Goal: Information Seeking & Learning: Learn about a topic

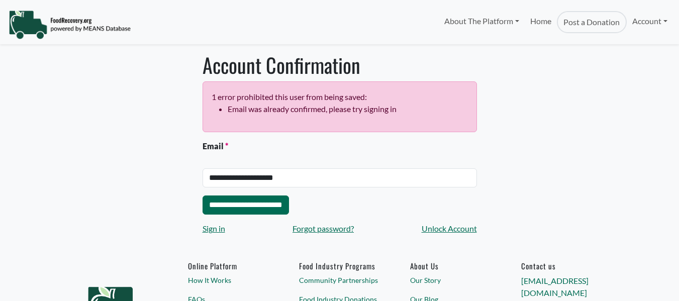
select select "Language Translate Widget"
click at [275, 229] on div "Sign in Forgot password? Unlock Account" at bounding box center [340, 229] width 275 height 12
click at [635, 23] on link "Account" at bounding box center [650, 21] width 46 height 20
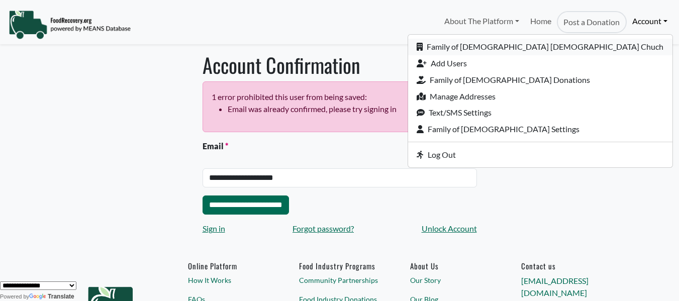
click at [596, 46] on link "Family of [DEMOGRAPHIC_DATA] [DEMOGRAPHIC_DATA] Chuch" at bounding box center [540, 47] width 265 height 17
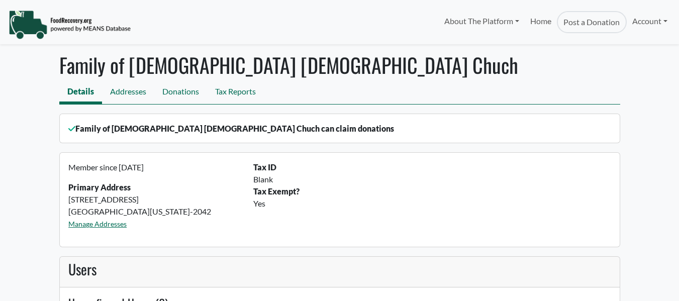
select select "Language Translate Widget"
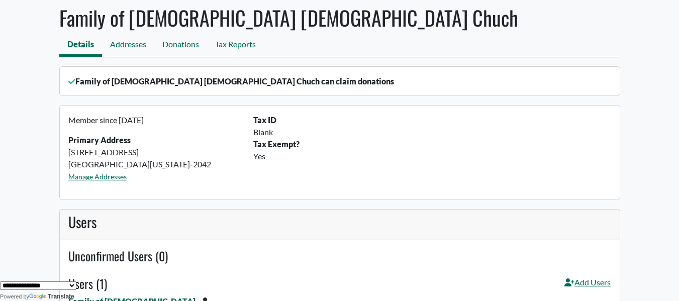
scroll to position [46, 0]
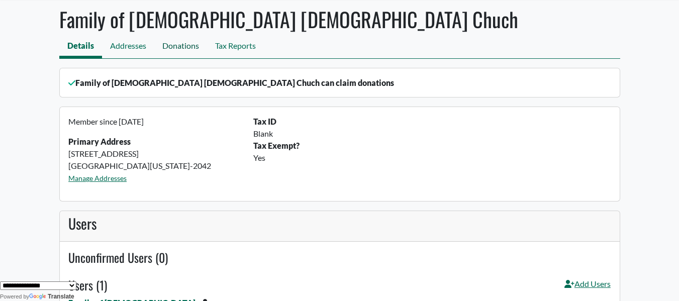
click at [193, 46] on link "Donations" at bounding box center [180, 47] width 53 height 23
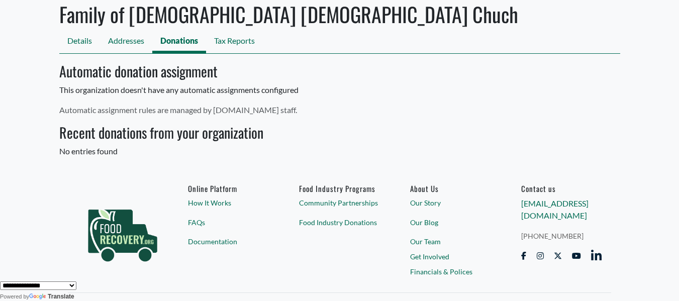
scroll to position [72, 0]
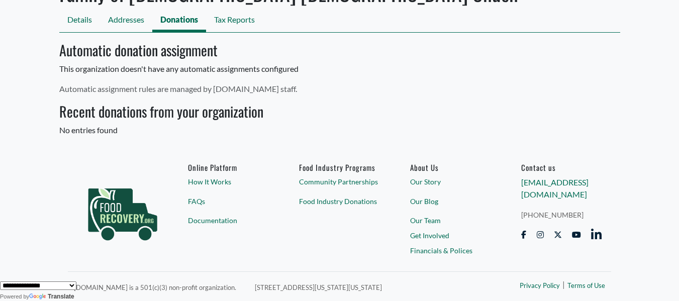
click at [327, 180] on link "Community Partnerships" at bounding box center [339, 182] width 80 height 11
click at [328, 180] on link "Community Partnerships" at bounding box center [339, 182] width 80 height 11
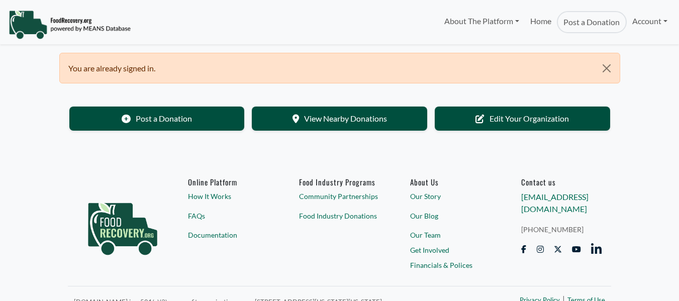
select select "Language Translate Widget"
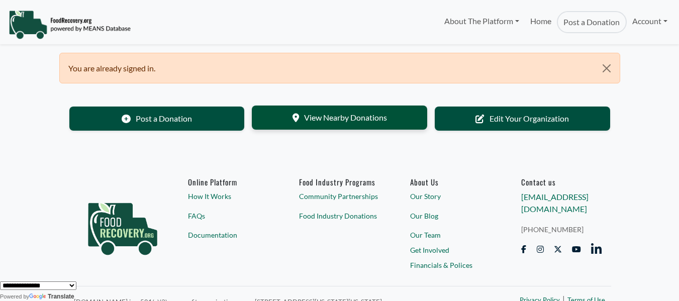
click at [379, 123] on link "View Nearby Donations" at bounding box center [340, 118] width 176 height 24
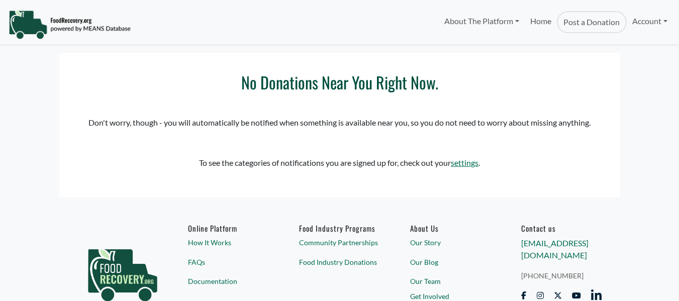
select select "Language Translate Widget"
